Goal: Communication & Community: Answer question/provide support

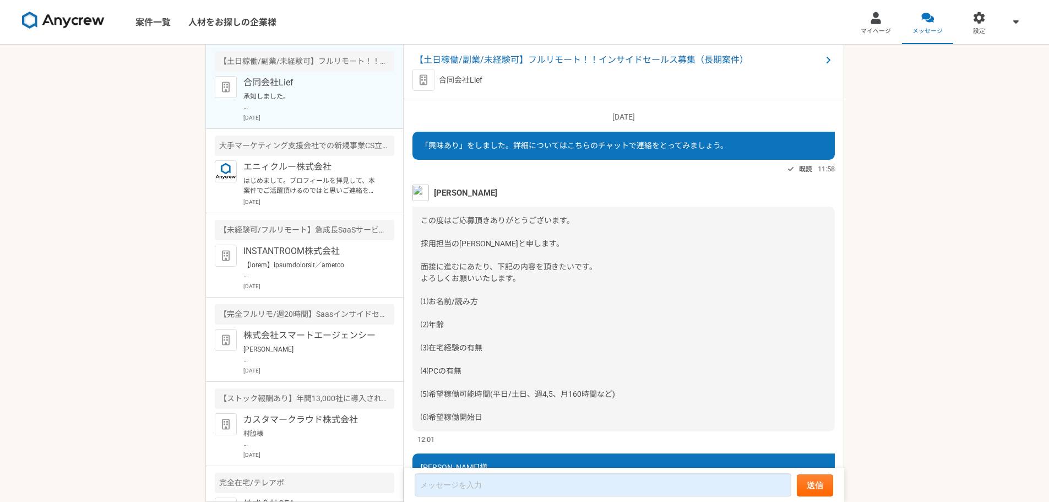
scroll to position [742, 0]
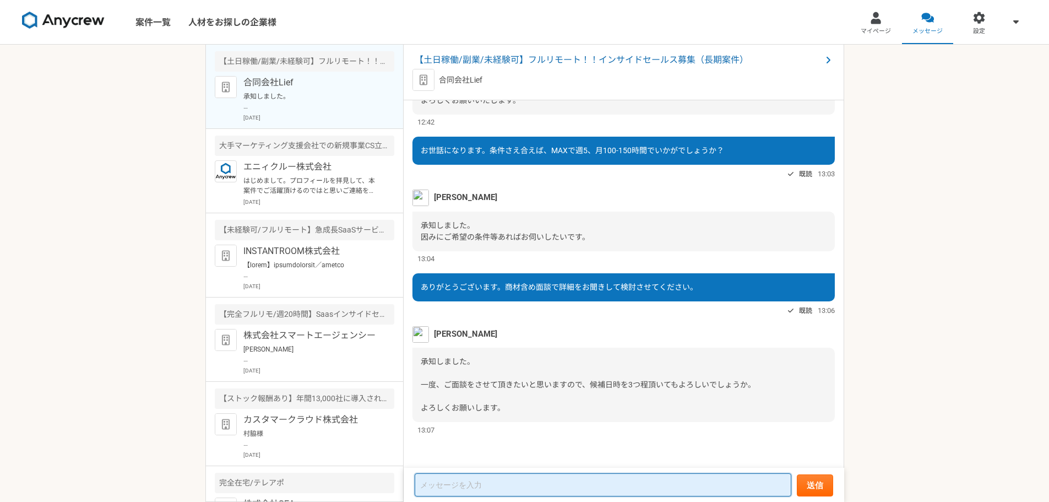
click at [471, 486] on textarea at bounding box center [603, 484] width 377 height 23
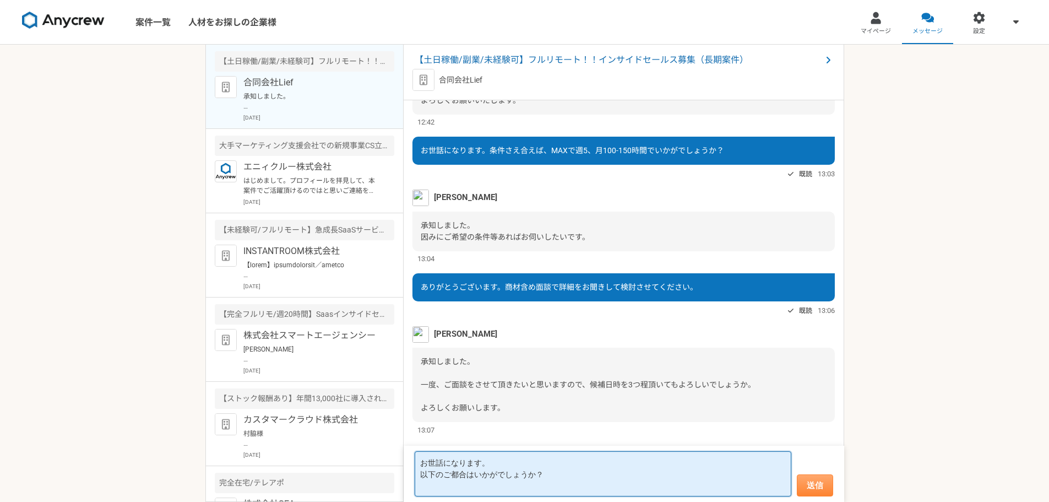
paste textarea "10/14（火）13：00-14：00、16：30-18：00 10/15（水）14：00-16：00 10/16（木）13：00-15：00"
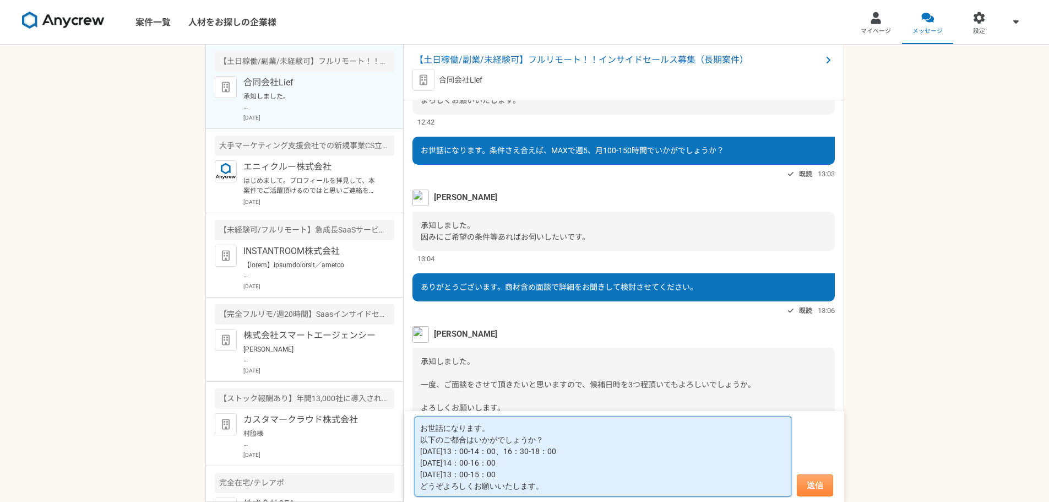
type textarea "お世話になります。 以下のご都合はいかがでしょうか？ [DATE]13：00-14：00、16：30-18：00 [DATE]14：00-16：00 [DAT…"
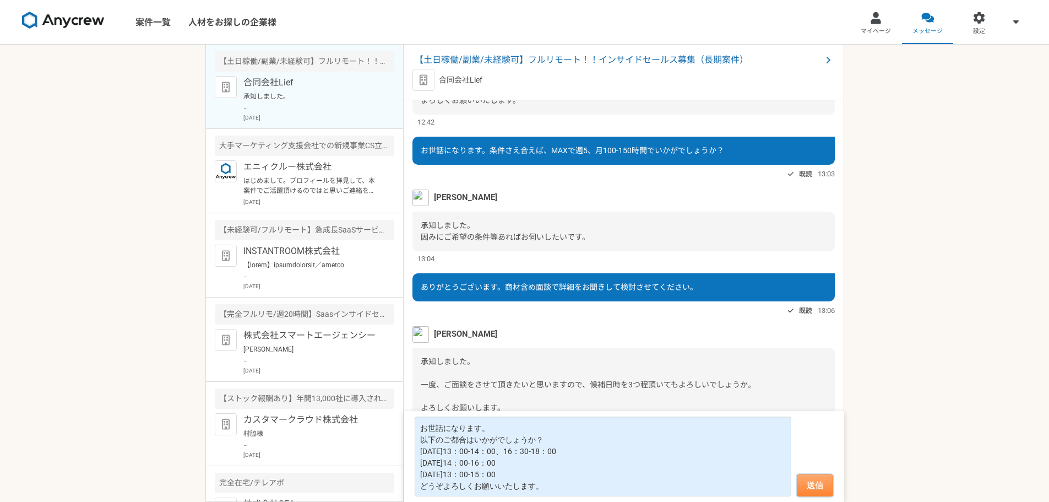
click at [819, 485] on button "送信" at bounding box center [815, 485] width 36 height 22
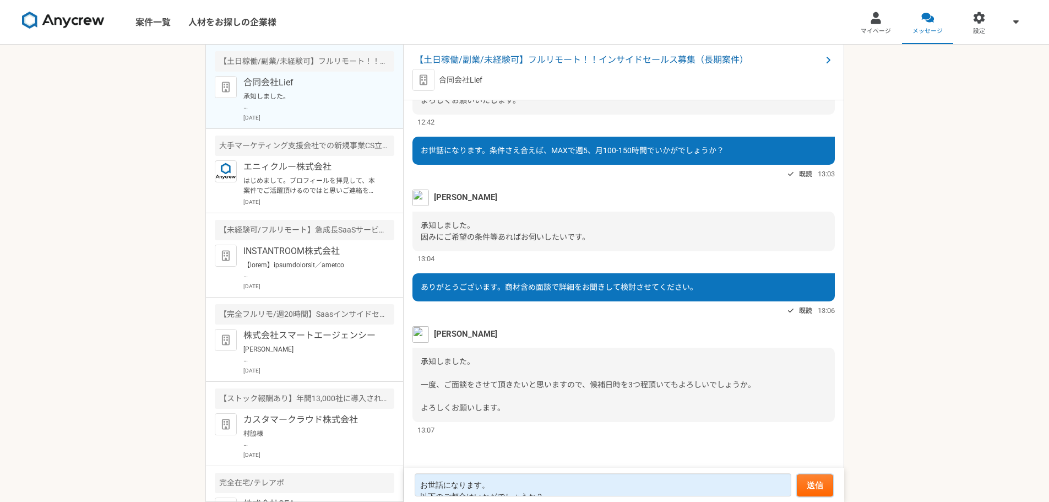
scroll to position [850, 0]
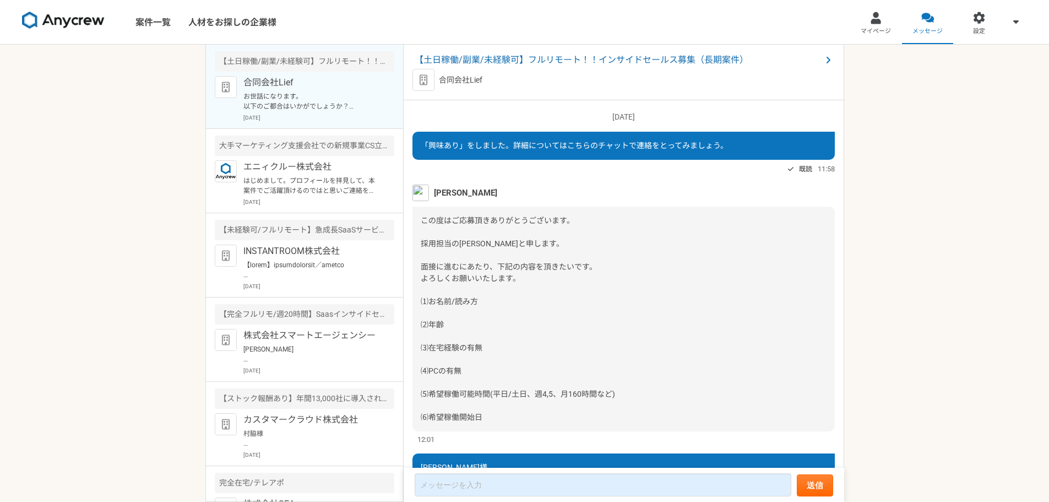
scroll to position [850, 0]
